Goal: Task Accomplishment & Management: Use online tool/utility

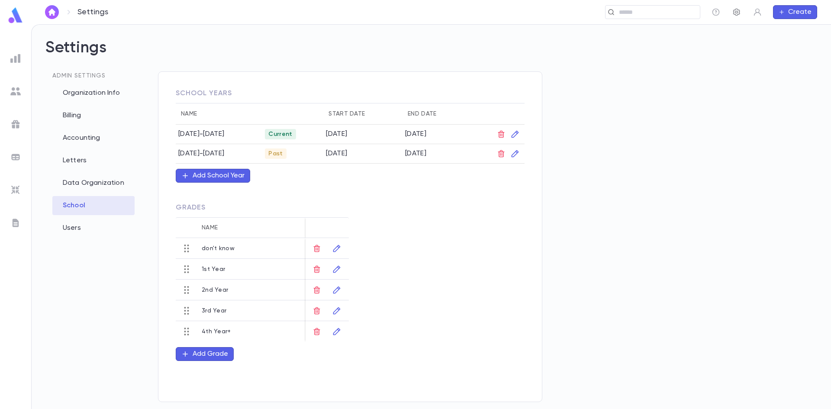
click at [733, 16] on icon "button" at bounding box center [737, 12] width 9 height 9
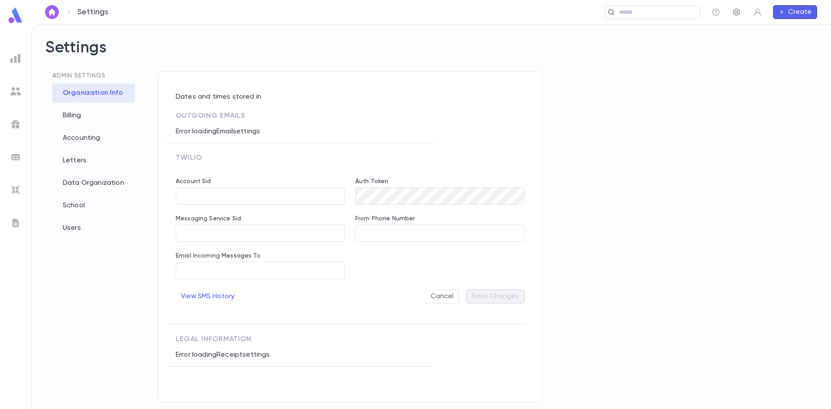
type input "**********"
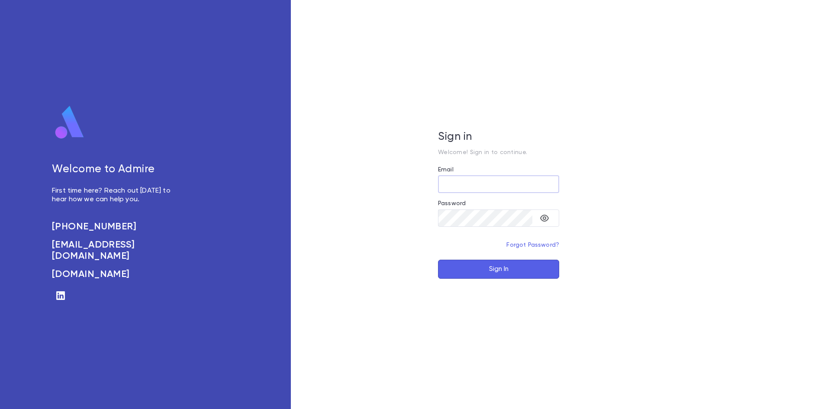
type input "**********"
click at [522, 270] on button "Sign In" at bounding box center [498, 269] width 121 height 19
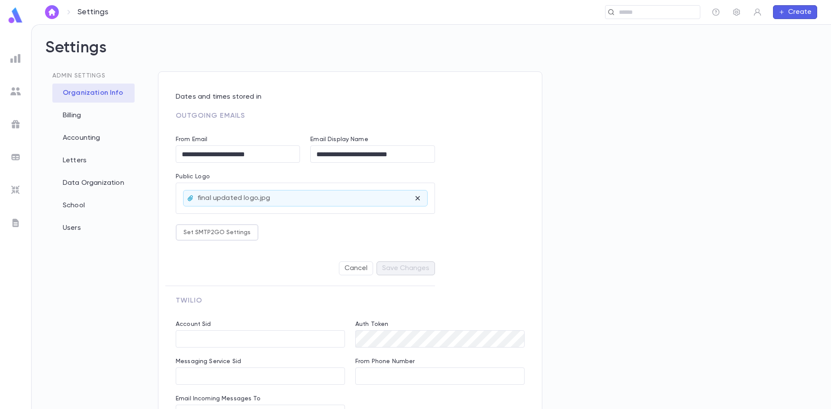
type input "**********"
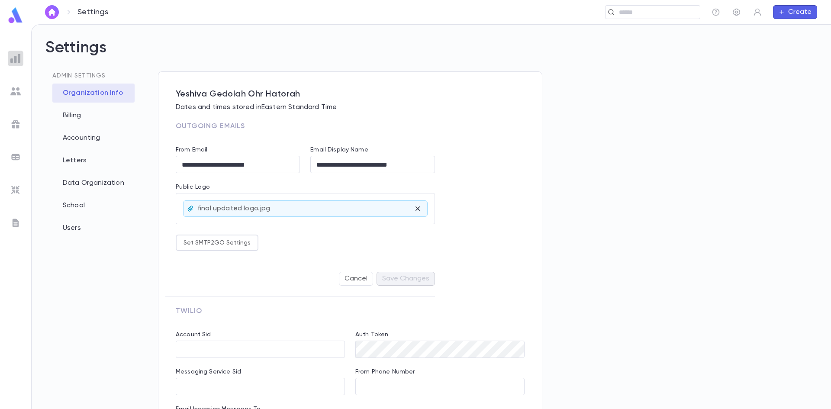
click at [16, 63] on div at bounding box center [16, 59] width 16 height 16
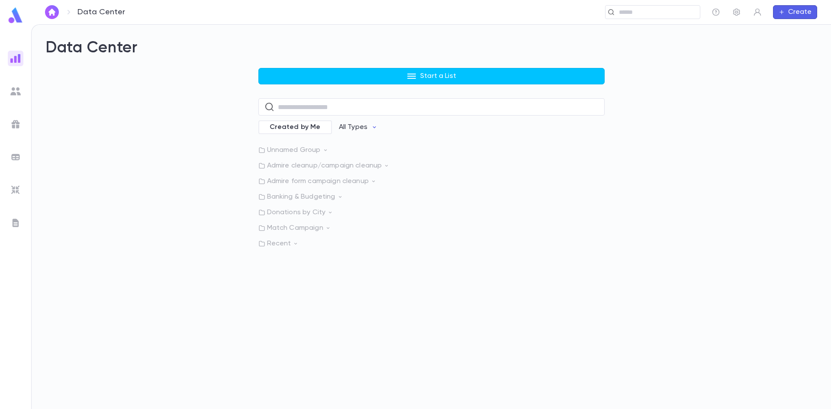
click at [313, 85] on div "Start a List ​ Created by Me All Types Unnamed Group Admire cleanup/campaign cl…" at bounding box center [431, 158] width 346 height 180
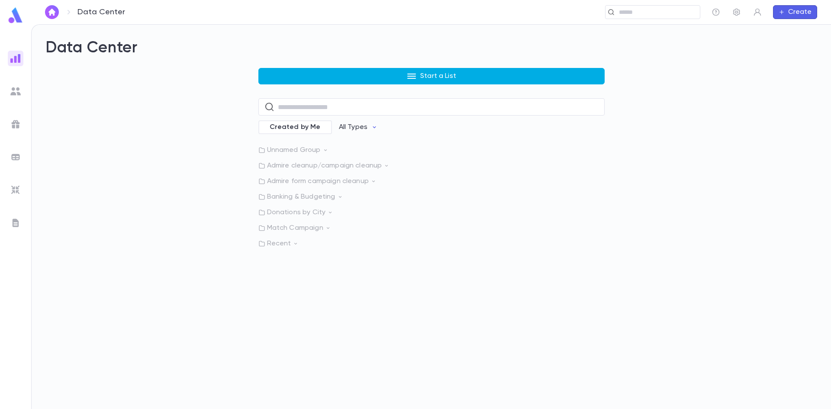
click at [311, 79] on button "Start a List" at bounding box center [431, 76] width 346 height 16
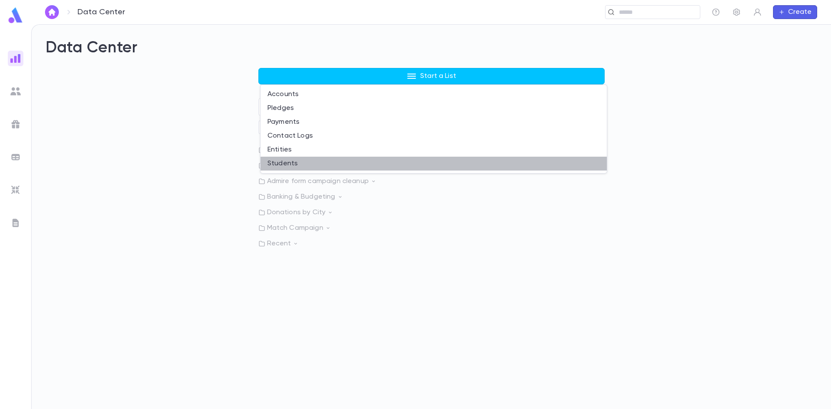
click at [306, 161] on li "Students" at bounding box center [434, 164] width 346 height 14
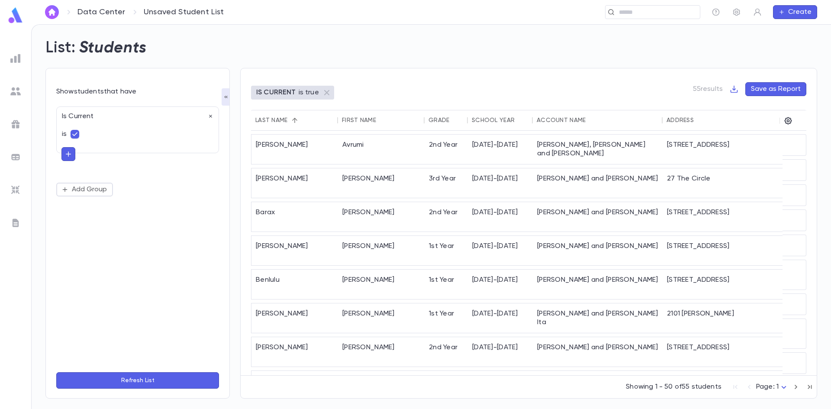
click at [68, 161] on button "button" at bounding box center [68, 154] width 14 height 14
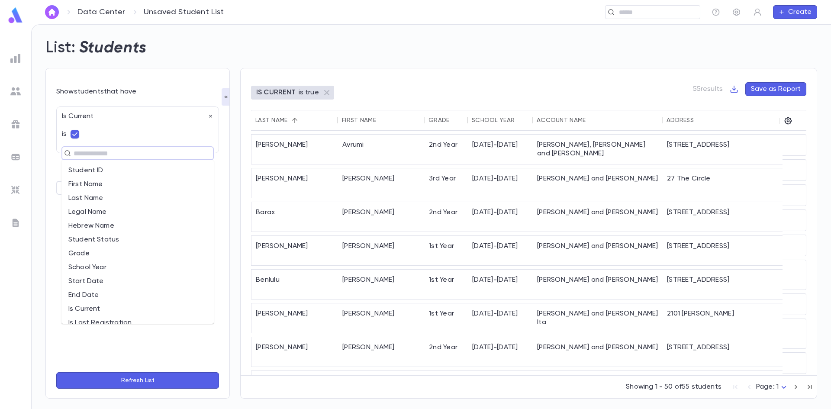
click at [111, 155] on input "text" at bounding box center [134, 153] width 126 height 12
type input "**"
click at [131, 262] on li "Registration Date" at bounding box center [137, 268] width 152 height 14
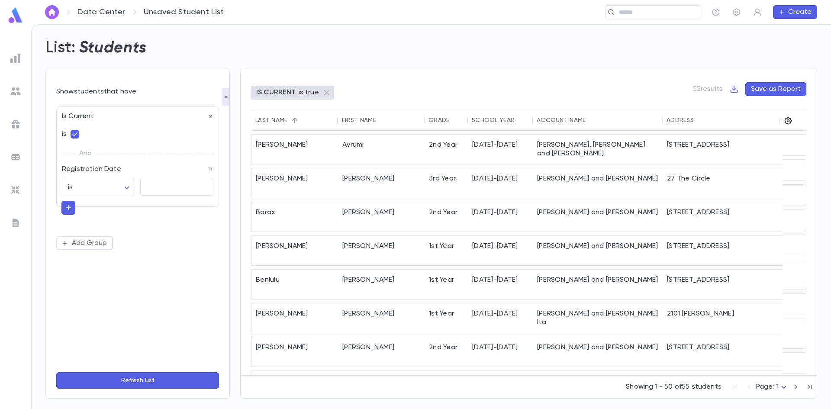
click at [149, 196] on div "* ​" at bounding box center [174, 185] width 78 height 23
click at [117, 191] on body "Data Center Unsaved Student List ​ Create List: Students Show students that hav…" at bounding box center [415, 216] width 831 height 385
click at [210, 168] on div at bounding box center [415, 204] width 831 height 409
click at [209, 170] on icon "button" at bounding box center [211, 169] width 6 height 6
click at [76, 189] on button "Add Group" at bounding box center [84, 190] width 57 height 14
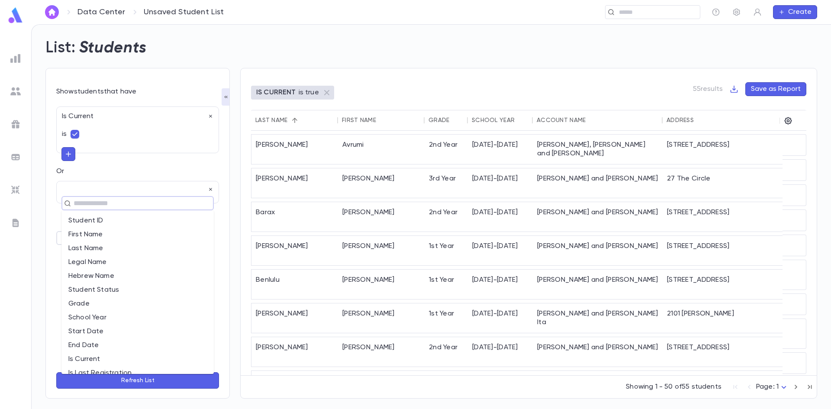
click at [81, 199] on input "text" at bounding box center [134, 203] width 126 height 12
type input "*"
click at [114, 240] on li "School Year" at bounding box center [137, 240] width 152 height 14
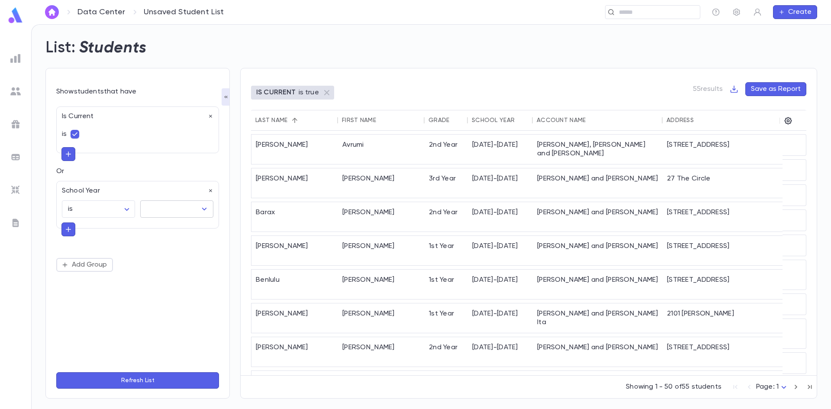
click at [171, 217] on div "​" at bounding box center [176, 208] width 73 height 17
click at [210, 188] on button "button" at bounding box center [211, 191] width 6 height 9
click at [70, 156] on icon "button" at bounding box center [69, 154] width 8 height 9
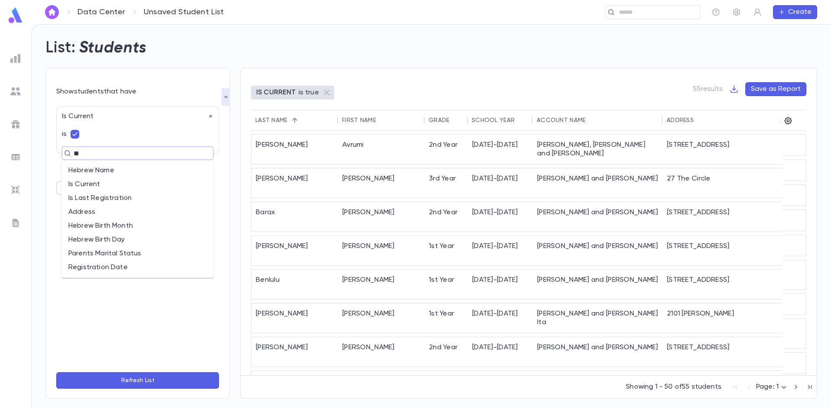
type input "*"
type input "**"
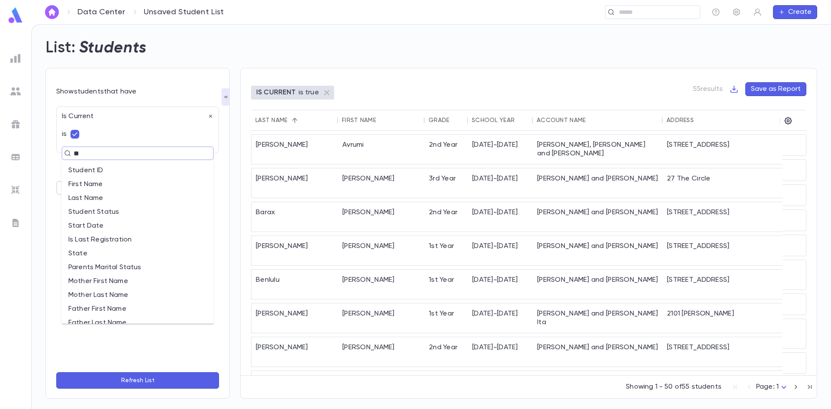
click at [84, 226] on li "Start Date" at bounding box center [137, 226] width 152 height 14
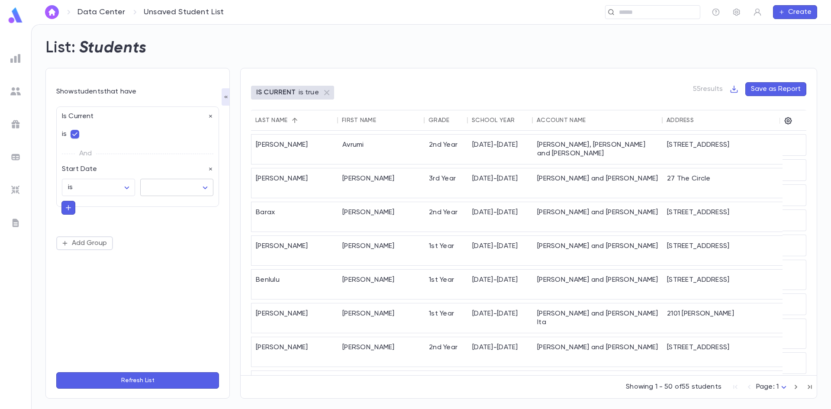
click at [171, 179] on div "​ ​" at bounding box center [174, 185] width 78 height 23
click at [173, 185] on body "Data Center Unsaved Student List ​ Create List: Students Show students that hav…" at bounding box center [415, 216] width 831 height 385
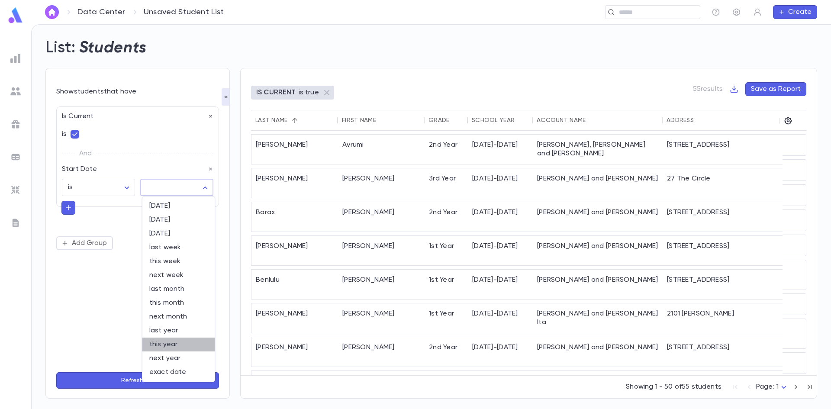
click at [191, 345] on span "this year" at bounding box center [178, 344] width 58 height 9
type input "********"
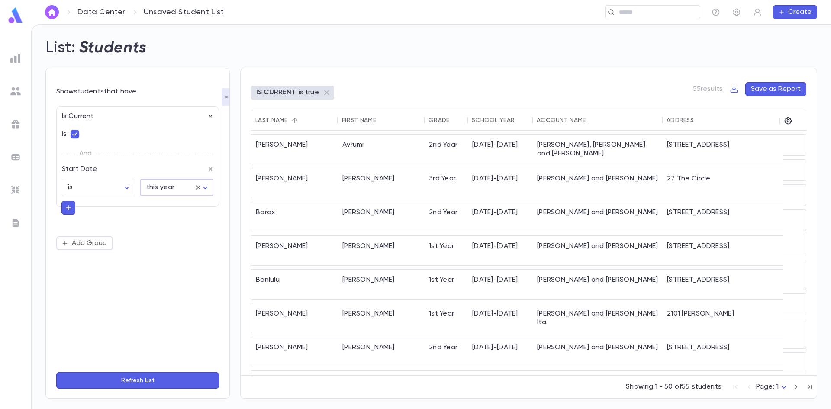
click at [194, 379] on button "Refresh List" at bounding box center [137, 380] width 163 height 16
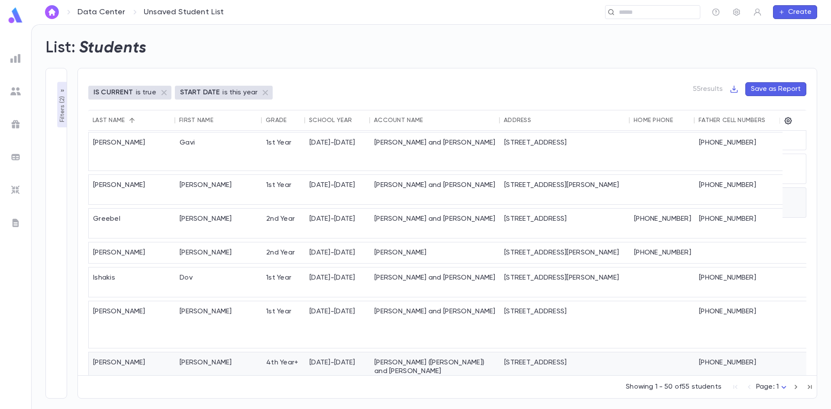
scroll to position [0, 0]
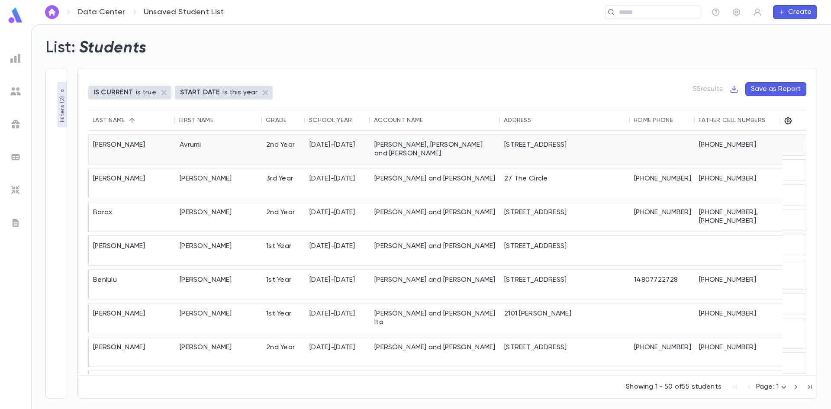
drag, startPoint x: 280, startPoint y: 145, endPoint x: 240, endPoint y: 140, distance: 40.5
click at [240, 140] on div "Avrumi" at bounding box center [218, 149] width 87 height 29
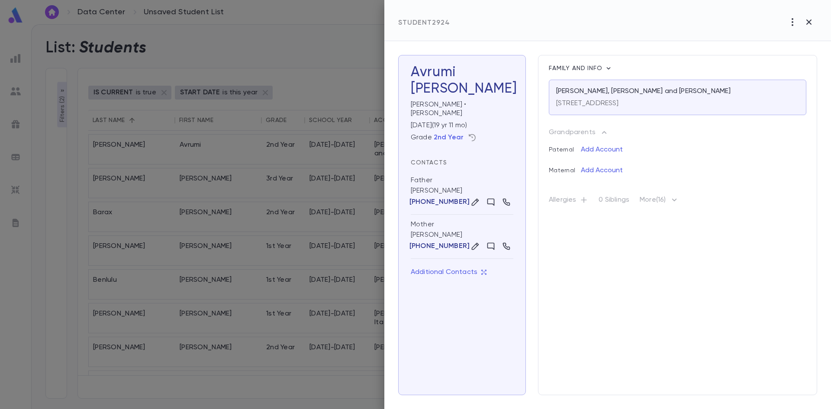
click at [471, 133] on icon "button" at bounding box center [472, 137] width 9 height 9
click at [292, 206] on div at bounding box center [415, 204] width 831 height 409
click at [468, 133] on icon "button" at bounding box center [472, 137] width 9 height 9
click at [314, 211] on div at bounding box center [415, 204] width 831 height 409
click at [326, 248] on div at bounding box center [415, 204] width 831 height 409
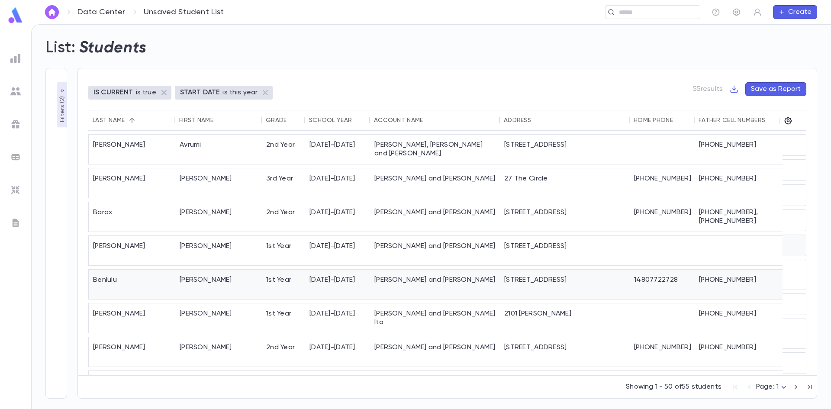
click at [326, 270] on div "2025-2026" at bounding box center [337, 284] width 65 height 29
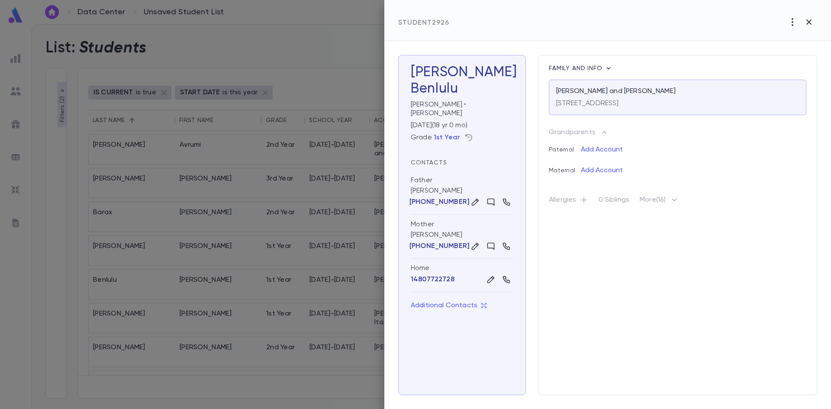
click at [465, 133] on icon "button" at bounding box center [469, 137] width 9 height 9
click at [268, 198] on div at bounding box center [415, 204] width 831 height 409
click at [59, 88] on div at bounding box center [415, 204] width 831 height 409
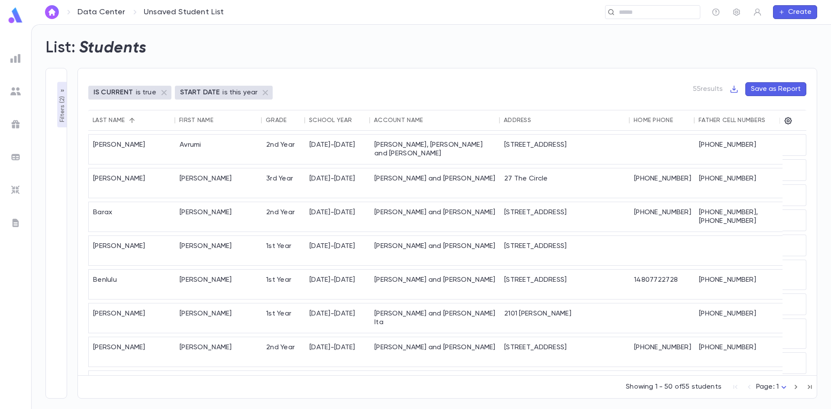
click at [59, 88] on icon "button" at bounding box center [62, 90] width 7 height 7
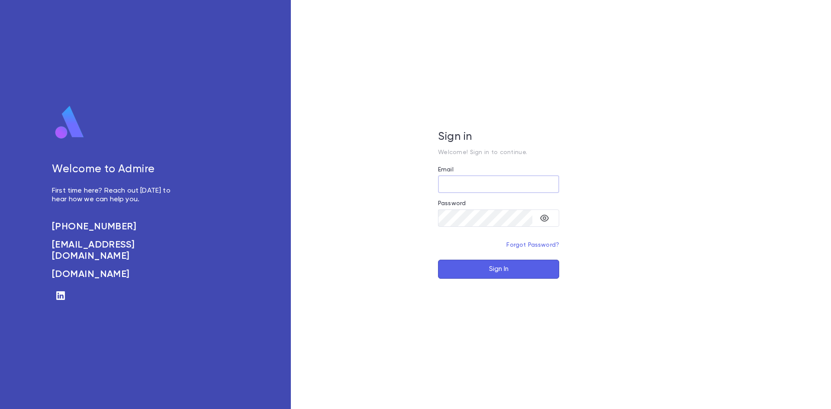
type input "**********"
click at [480, 271] on button "Sign In" at bounding box center [498, 269] width 121 height 19
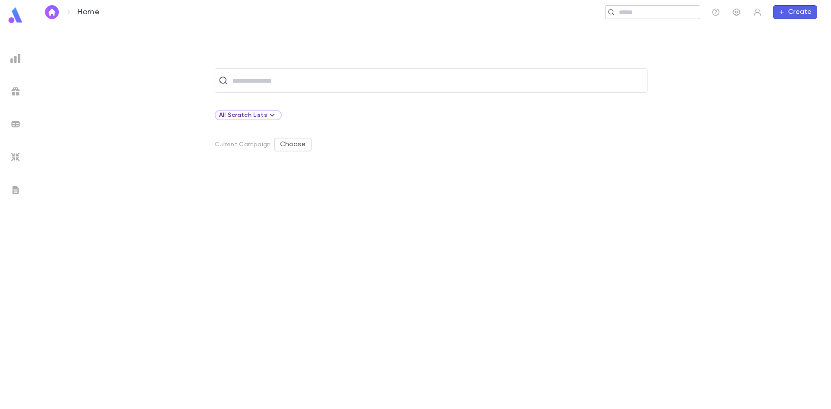
click at [638, 16] on input "text" at bounding box center [657, 12] width 80 height 8
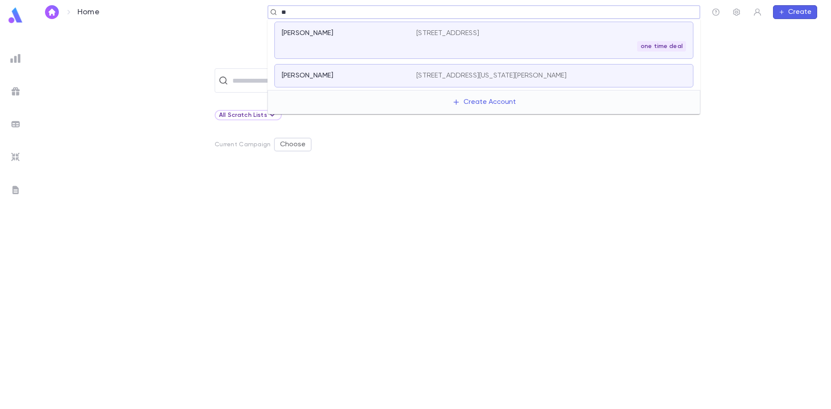
type input "*"
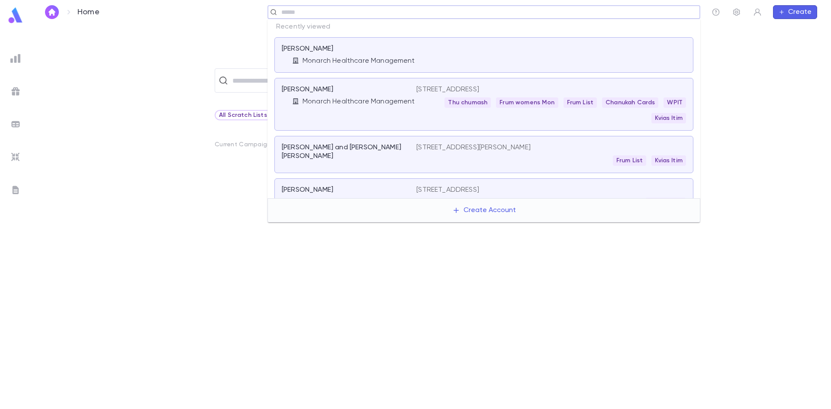
click at [390, 100] on p "Monarch Healthcare Management" at bounding box center [359, 101] width 113 height 9
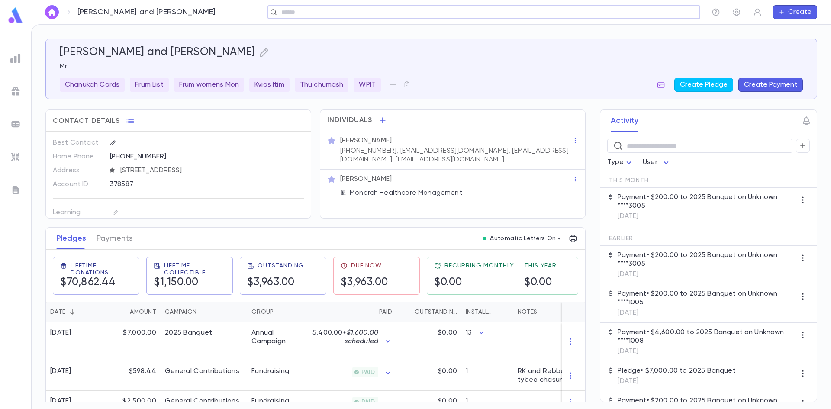
click at [662, 86] on icon "button" at bounding box center [661, 85] width 7 height 6
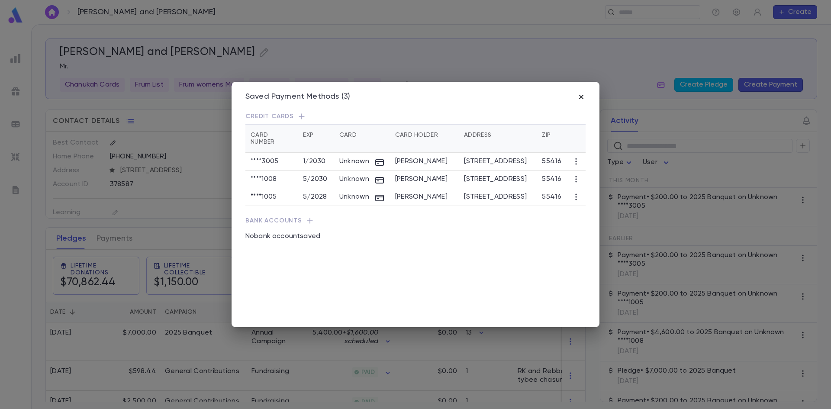
click at [582, 98] on icon "button" at bounding box center [581, 97] width 9 height 9
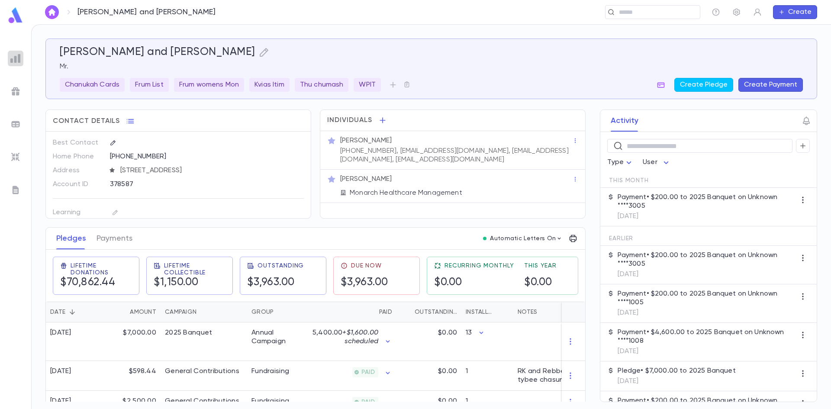
click at [14, 63] on img at bounding box center [15, 58] width 10 height 10
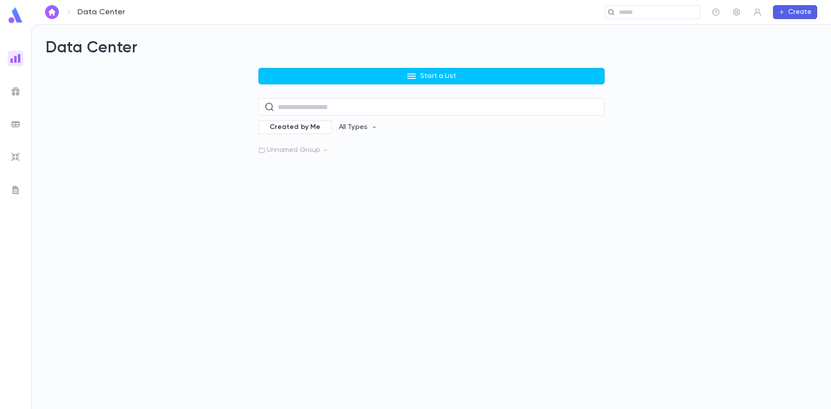
click at [365, 79] on button "Start a List" at bounding box center [431, 76] width 346 height 16
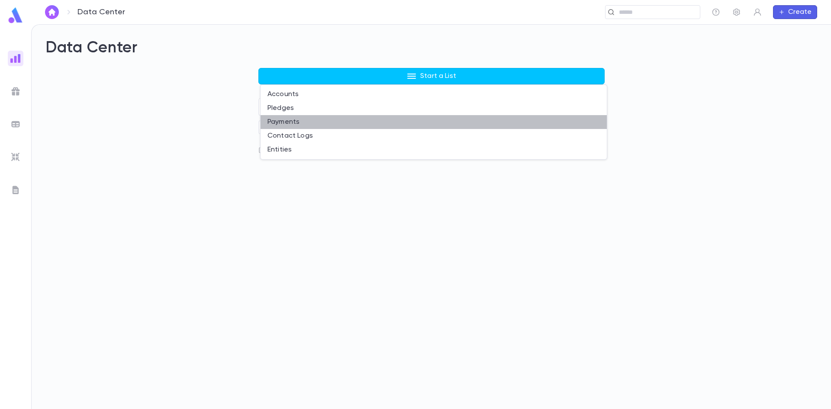
click at [329, 116] on li "Payments" at bounding box center [434, 122] width 346 height 14
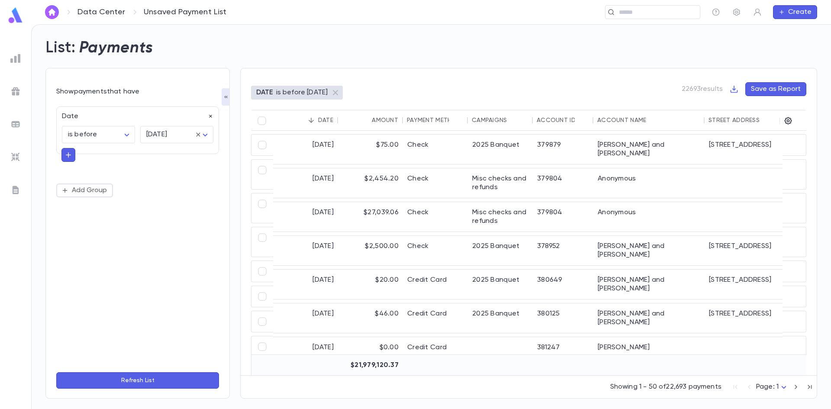
click at [210, 115] on icon "button" at bounding box center [211, 116] width 6 height 6
click at [92, 118] on button "Add Condition" at bounding box center [89, 119] width 67 height 14
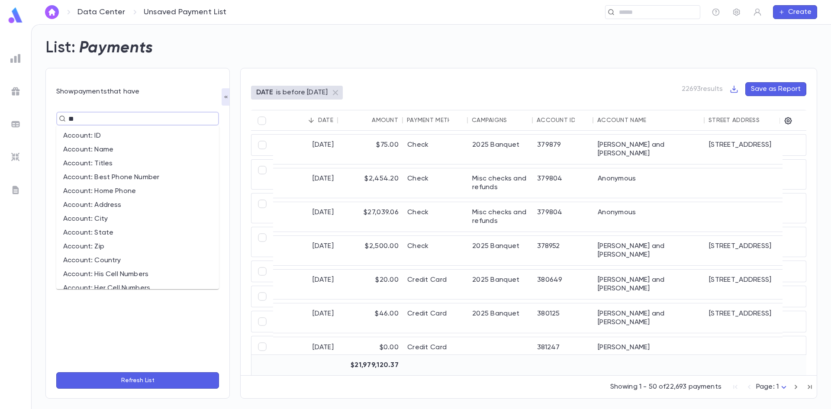
type input "*"
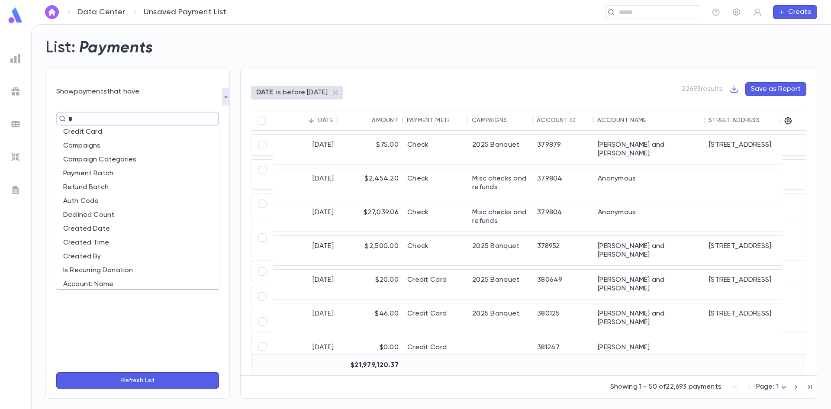
click at [114, 133] on li "Credit Card" at bounding box center [137, 132] width 163 height 14
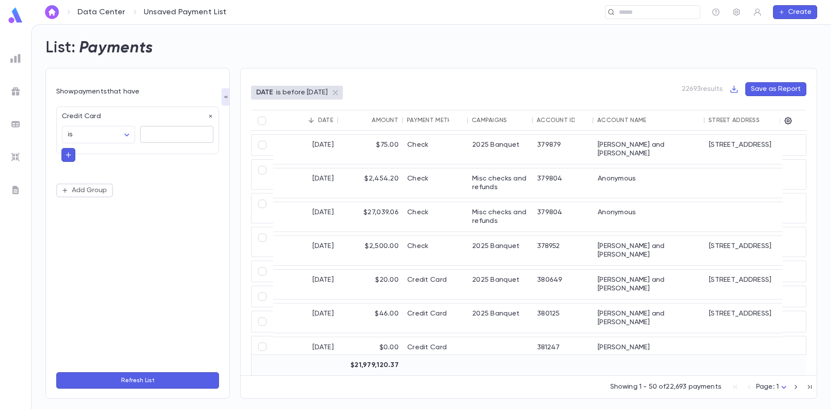
click at [179, 132] on textarea at bounding box center [176, 134] width 61 height 17
click at [125, 128] on body "Data Center Unsaved Payment List ​ Create List: Payments Show payments that hav…" at bounding box center [415, 216] width 831 height 385
click at [119, 215] on ul "is is not contains does not contain starts with ends with is blank is not blank" at bounding box center [100, 202] width 72 height 116
click at [94, 216] on li "ends with" at bounding box center [100, 223] width 72 height 14
type input "********"
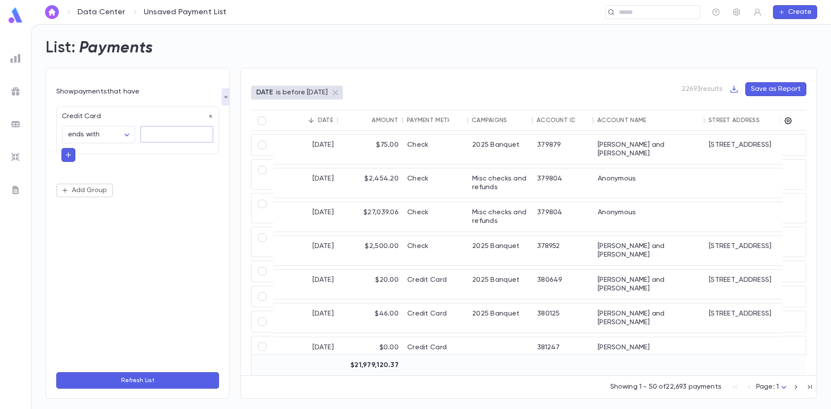
click at [187, 126] on textarea at bounding box center [176, 134] width 61 height 17
type textarea "****"
click at [181, 384] on button "Refresh List" at bounding box center [137, 380] width 163 height 16
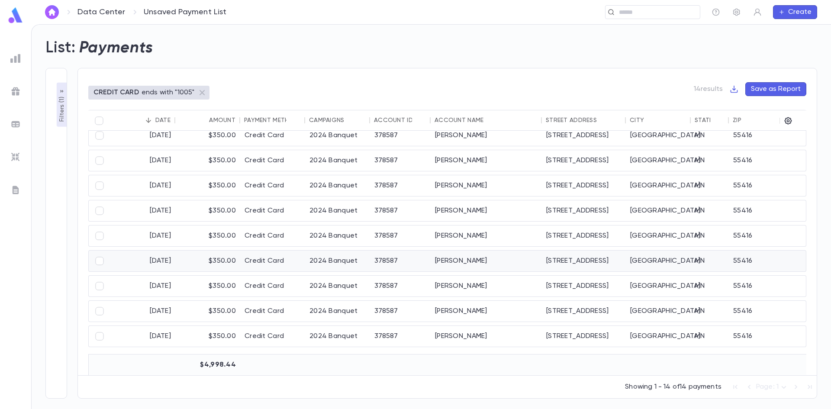
scroll to position [0, 0]
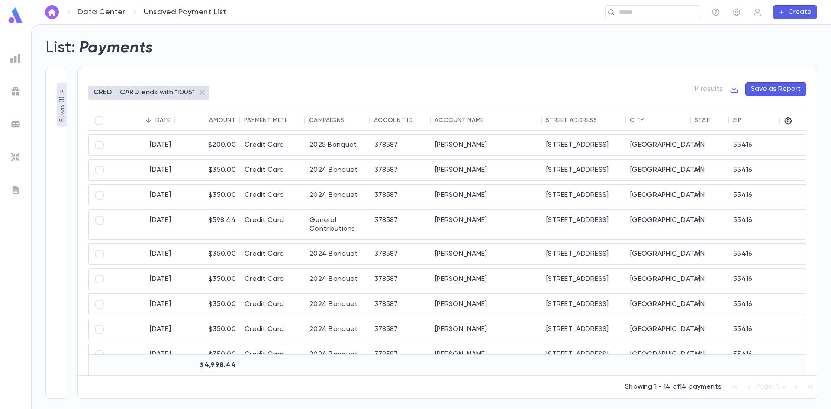
click at [57, 90] on button "Filters ( 1 )" at bounding box center [62, 105] width 10 height 44
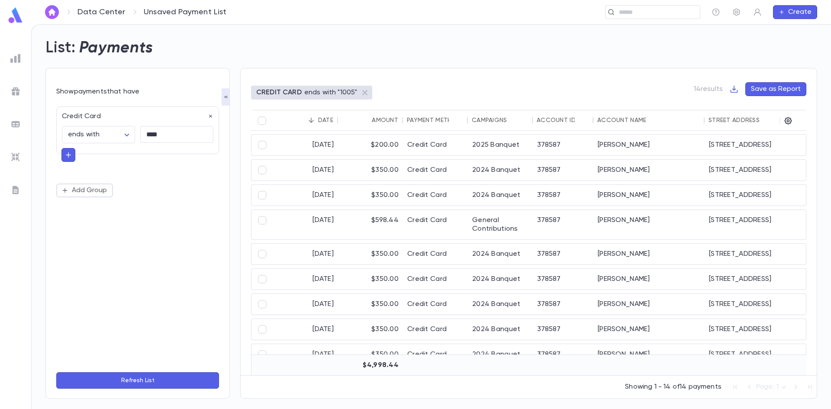
click at [68, 161] on button "button" at bounding box center [68, 155] width 14 height 14
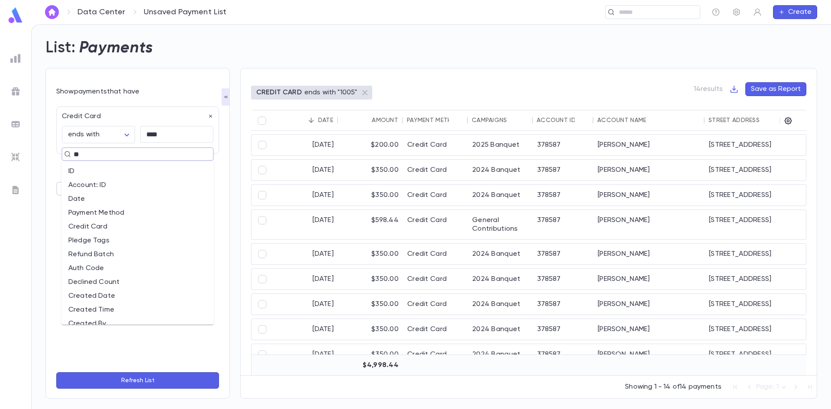
type input "***"
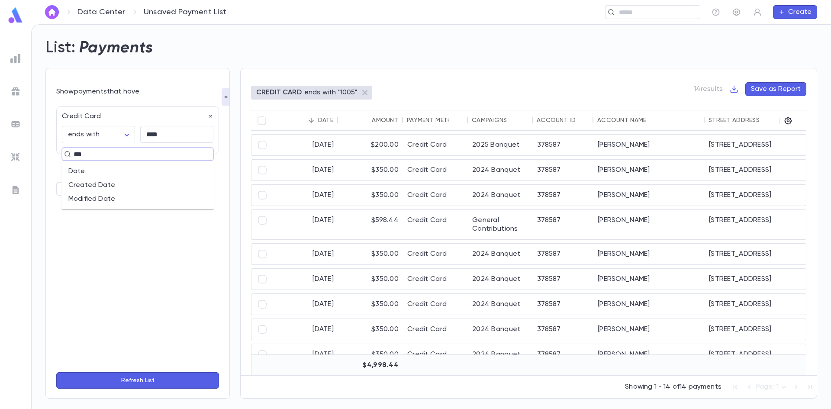
click at [84, 176] on li "Date" at bounding box center [137, 172] width 152 height 14
click at [189, 190] on body "Data Center Unsaved Payment List ​ Create List: Payments Show payments that hav…" at bounding box center [415, 216] width 831 height 385
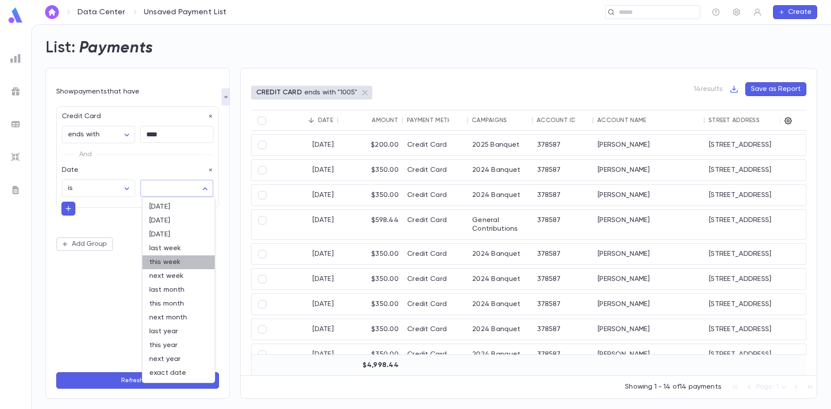
click at [184, 258] on span "this week" at bounding box center [178, 262] width 58 height 9
type input "********"
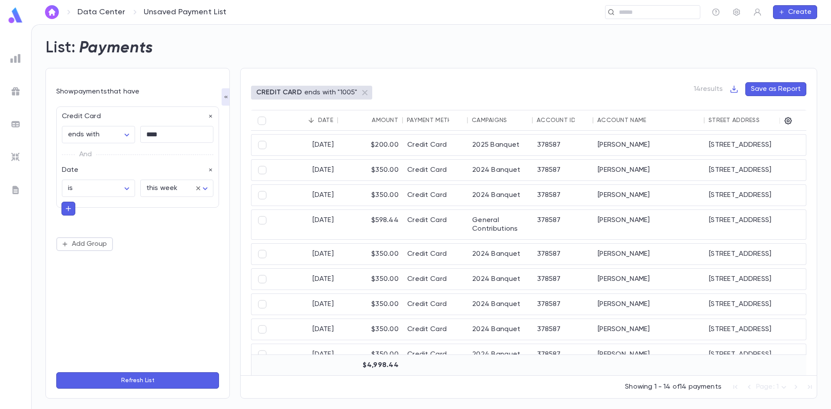
click at [169, 375] on button "Refresh List" at bounding box center [137, 380] width 163 height 16
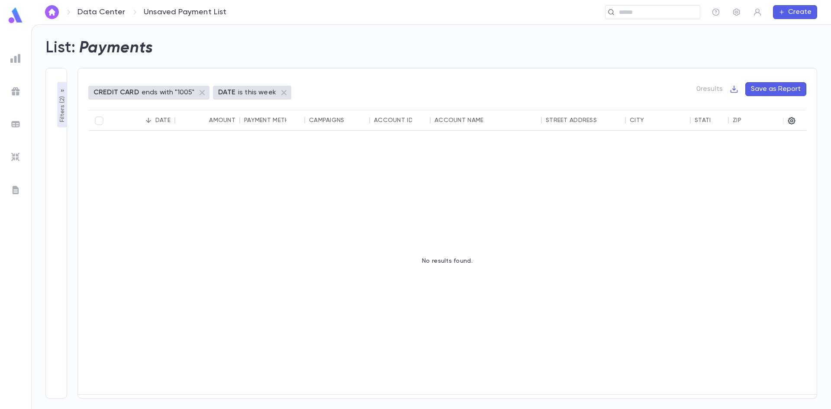
click at [63, 89] on icon "button" at bounding box center [62, 90] width 7 height 7
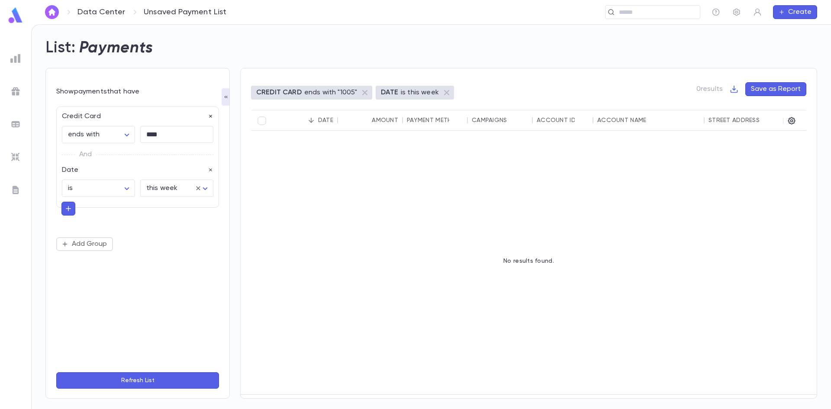
click at [210, 119] on icon "button" at bounding box center [211, 116] width 6 height 6
click at [152, 379] on button "Refresh List" at bounding box center [137, 380] width 163 height 16
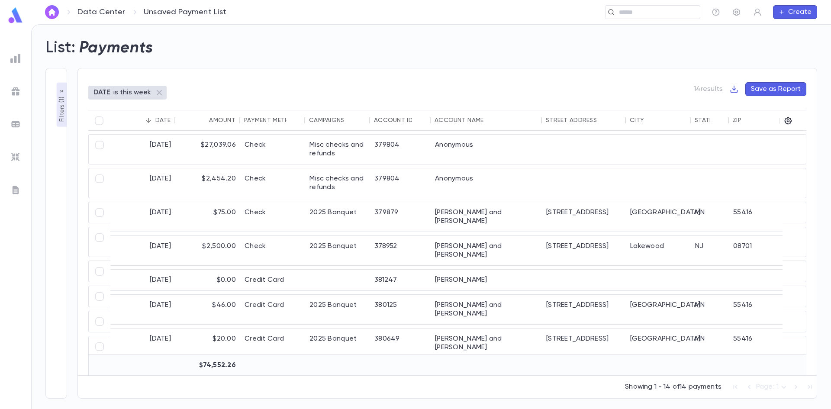
click at [63, 95] on icon "button" at bounding box center [61, 91] width 7 height 7
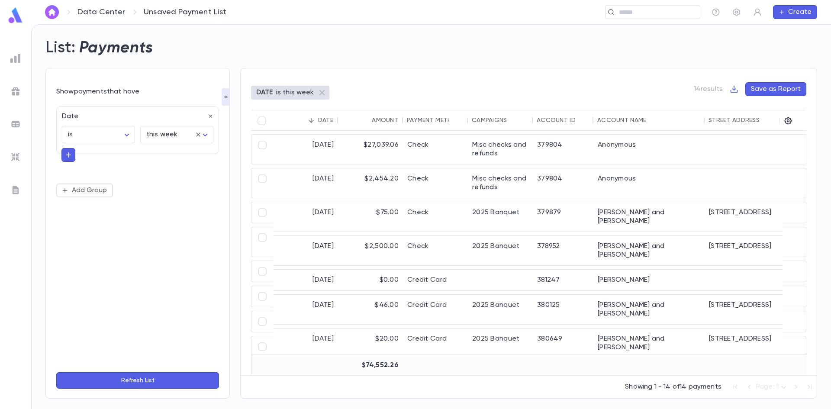
click at [72, 156] on button "button" at bounding box center [68, 155] width 14 height 14
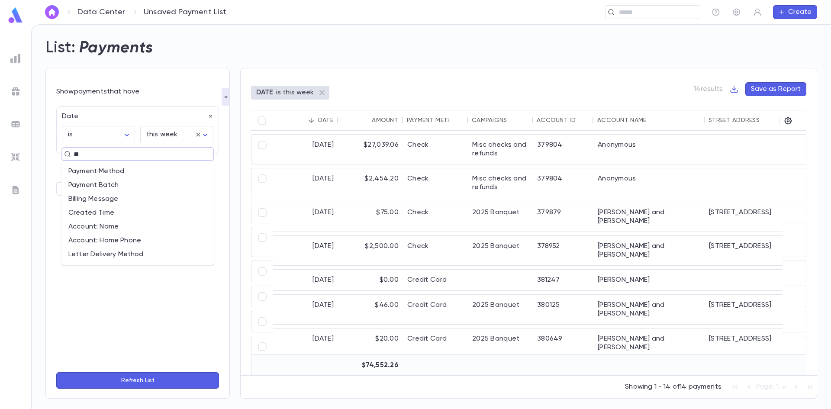
type input "***"
click at [101, 174] on li "Payment Method" at bounding box center [137, 172] width 152 height 14
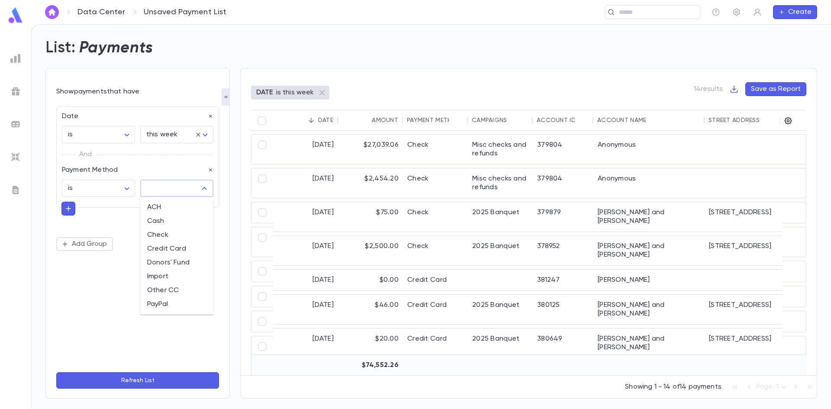
click at [183, 187] on input "text" at bounding box center [170, 188] width 52 height 16
click at [180, 248] on li "Credit Card" at bounding box center [176, 249] width 73 height 14
type input "**********"
click at [181, 376] on button "Refresh List" at bounding box center [137, 380] width 163 height 16
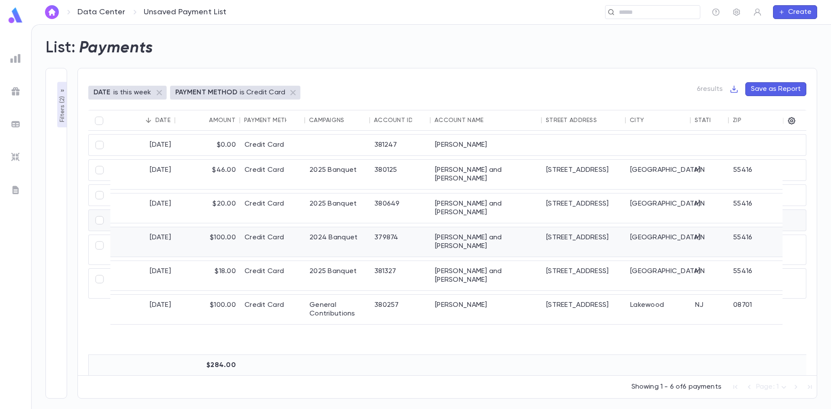
click at [245, 227] on div "Credit Card" at bounding box center [272, 241] width 65 height 29
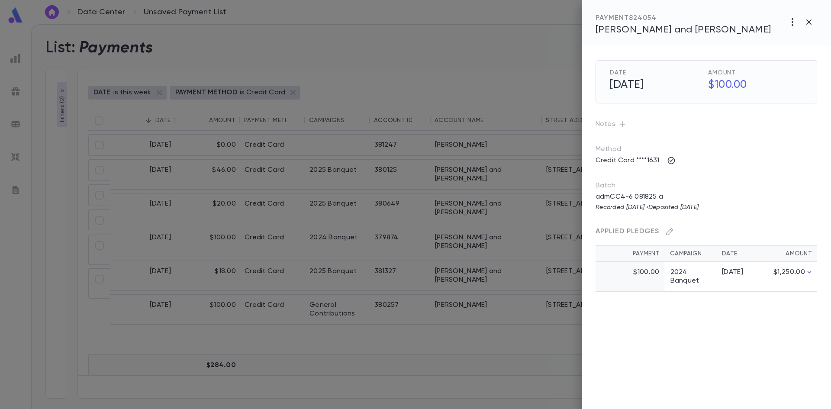
click at [662, 278] on td "$100.00" at bounding box center [630, 277] width 69 height 30
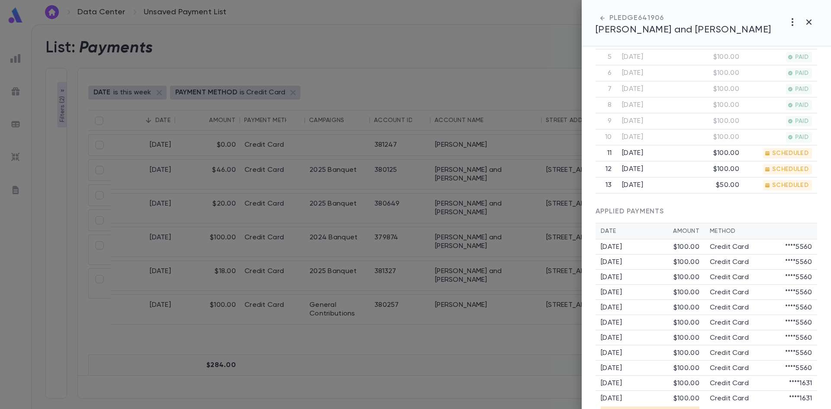
scroll to position [437, 0]
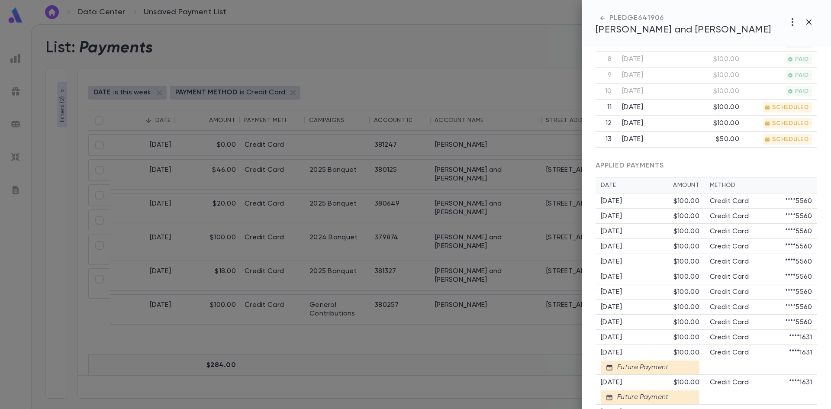
click at [458, 355] on div at bounding box center [415, 204] width 831 height 409
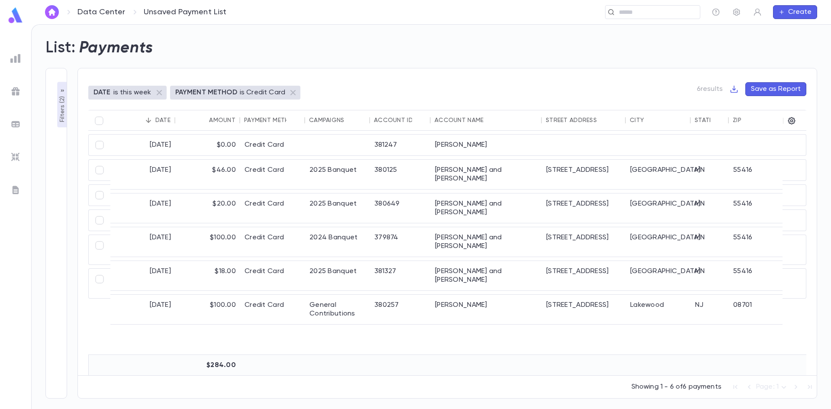
click at [19, 226] on ul at bounding box center [15, 228] width 31 height 362
